Goal: Task Accomplishment & Management: Use online tool/utility

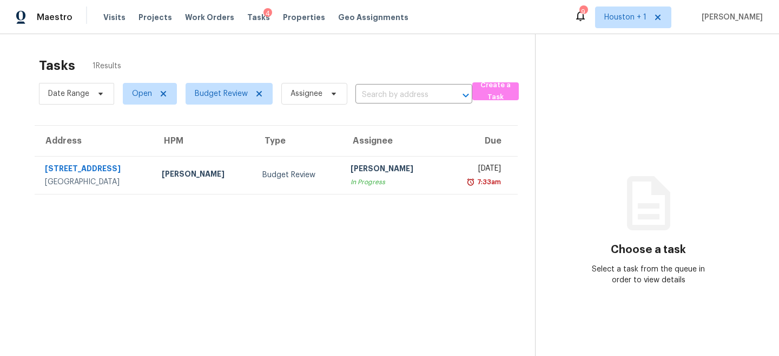
click at [340, 246] on section "Tasks 1 Results Date Range Open Budget Review Assignee ​ Create a Task Address …" at bounding box center [276, 220] width 518 height 338
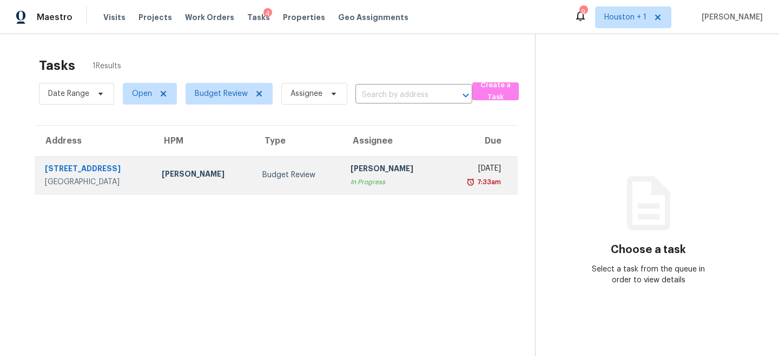
click at [263, 179] on div "Budget Review" at bounding box center [298, 174] width 71 height 11
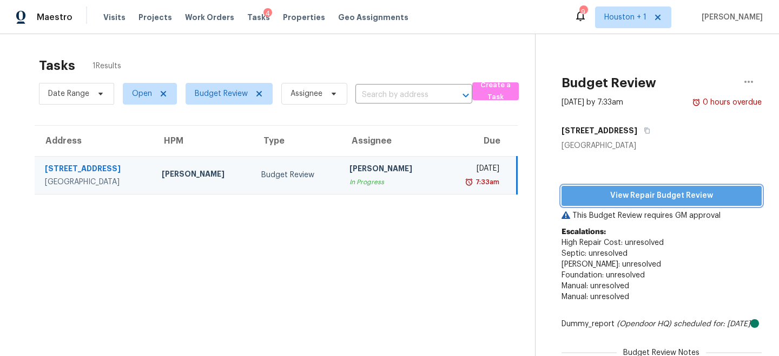
click at [684, 200] on span "View Repair Budget Review" at bounding box center [661, 196] width 183 height 14
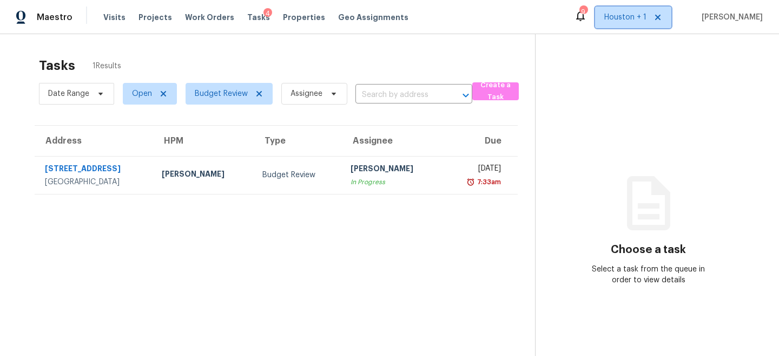
click at [644, 12] on span "Houston + 1" at bounding box center [626, 17] width 42 height 11
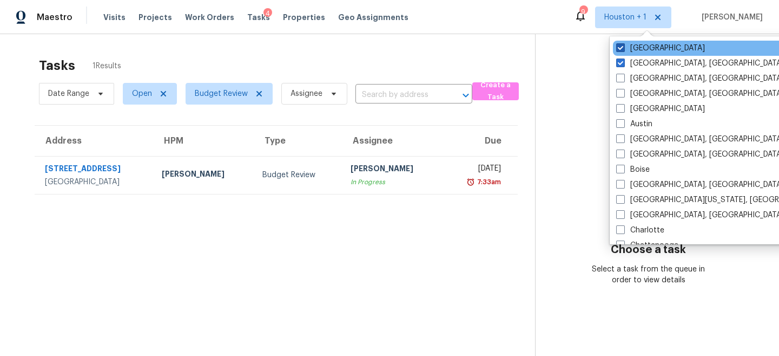
click at [631, 47] on label "[GEOGRAPHIC_DATA]" at bounding box center [660, 48] width 89 height 11
click at [624, 47] on input "[GEOGRAPHIC_DATA]" at bounding box center [619, 46] width 7 height 7
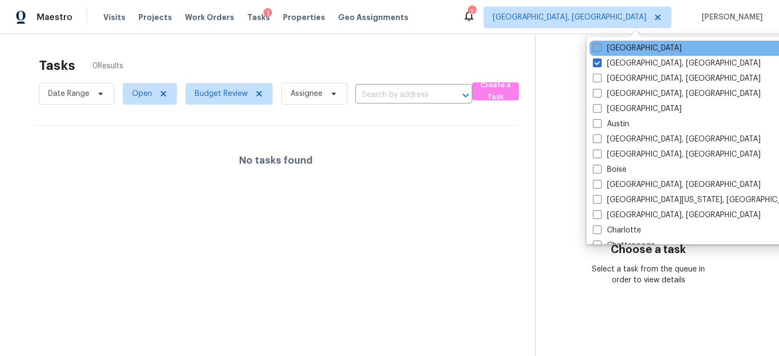
click at [613, 49] on label "[GEOGRAPHIC_DATA]" at bounding box center [637, 48] width 89 height 11
click at [600, 49] on input "[GEOGRAPHIC_DATA]" at bounding box center [596, 46] width 7 height 7
checkbox input "true"
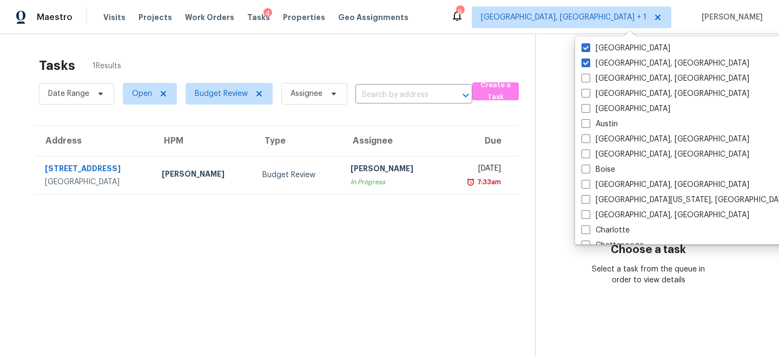
click at [476, 43] on div "Tasks 1 Results Date Range Open Budget Review Assignee ​ Create a Task Address …" at bounding box center [389, 212] width 779 height 356
